Goal: Find specific page/section: Find specific page/section

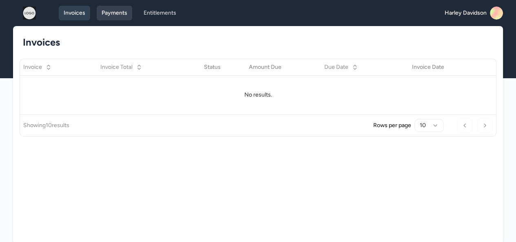
click at [118, 11] on link "Payments" at bounding box center [115, 13] width 36 height 15
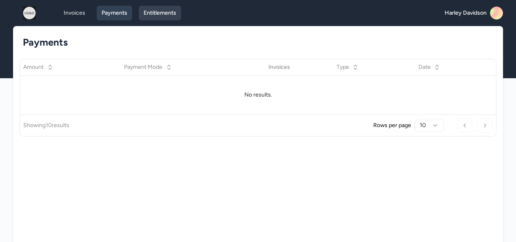
click at [163, 13] on link "Entitlements" at bounding box center [160, 13] width 42 height 15
